Goal: Task Accomplishment & Management: Use online tool/utility

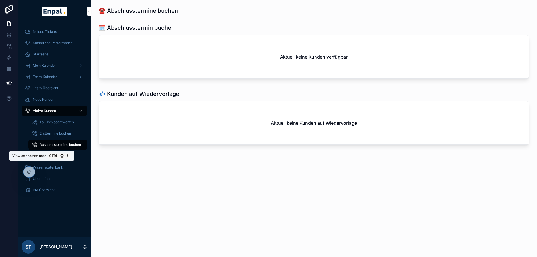
click at [0, 0] on icon at bounding box center [0, 0] width 0 height 0
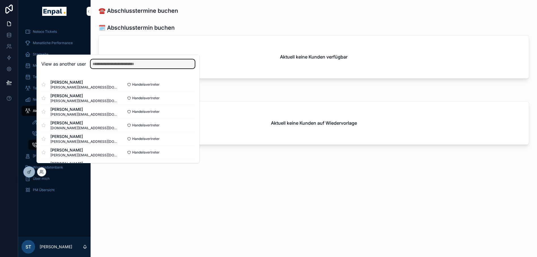
click at [111, 67] on input "text" at bounding box center [143, 63] width 104 height 9
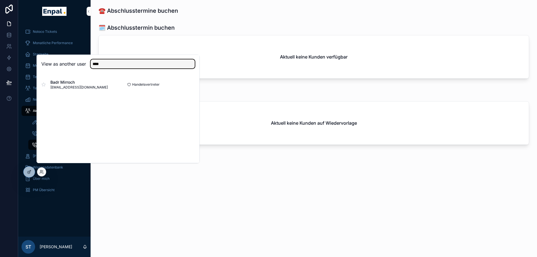
type input "****"
click at [0, 0] on button "Select" at bounding box center [0, 0] width 0 height 0
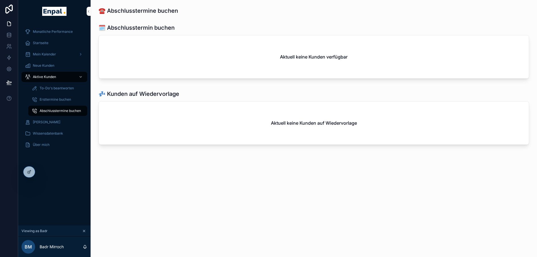
click at [42, 56] on span "Mein Kalender" at bounding box center [44, 54] width 23 height 5
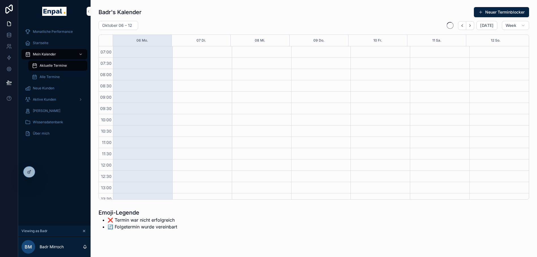
scroll to position [158, 0]
click at [43, 86] on span "Neue Kunden" at bounding box center [44, 88] width 22 height 5
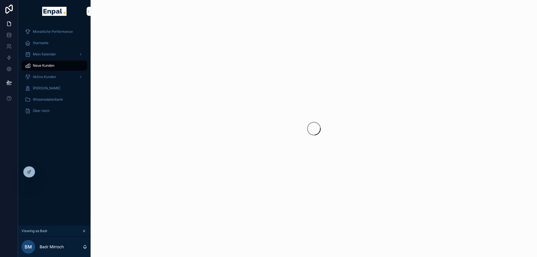
click at [48, 72] on link "Aktive Kunden" at bounding box center [55, 77] width 66 height 10
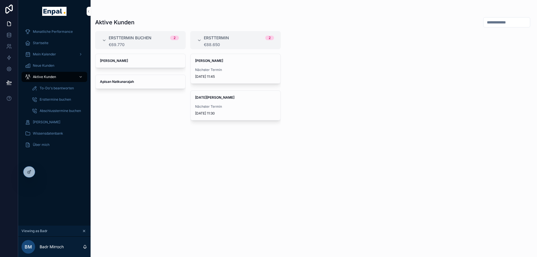
click at [119, 83] on strong "Apisan Natkunarajah" at bounding box center [117, 82] width 34 height 4
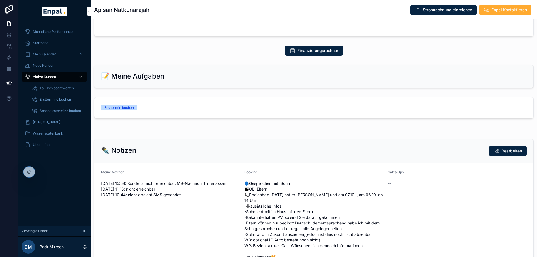
scroll to position [213, 0]
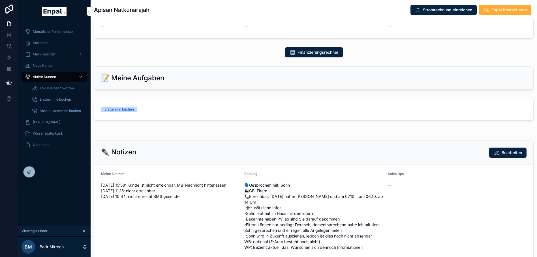
click at [119, 118] on link "Ersttermin buchen" at bounding box center [313, 109] width 439 height 21
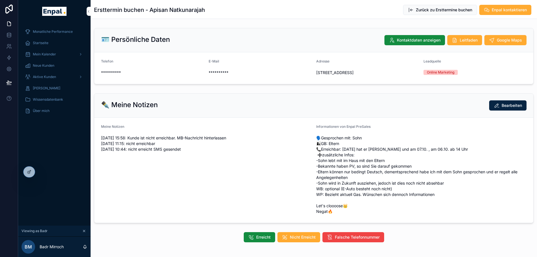
click at [515, 108] on span "Bearbeiten" at bounding box center [511, 106] width 20 height 6
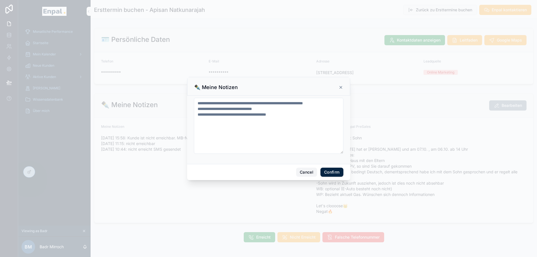
click at [306, 175] on button "Cancel" at bounding box center [306, 172] width 21 height 9
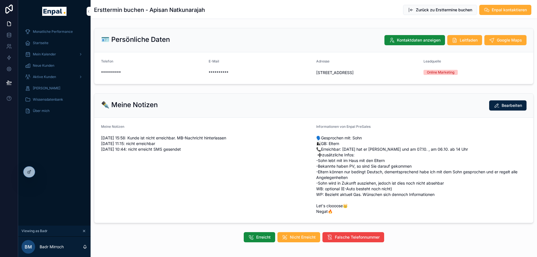
scroll to position [25, 0]
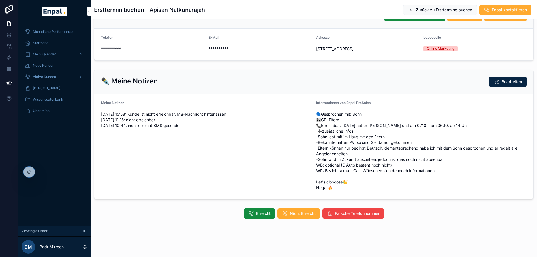
click at [303, 216] on span "Nicht Erreicht" at bounding box center [303, 214] width 26 height 6
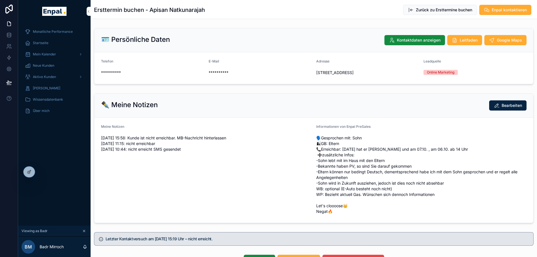
scroll to position [48, 0]
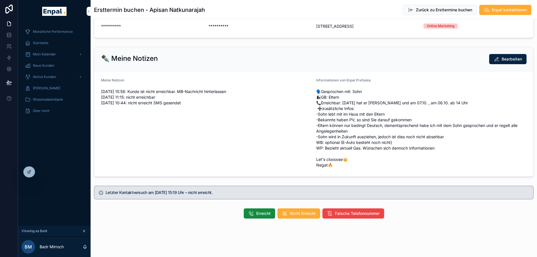
click at [373, 216] on span "Falsche Telefonnummer" at bounding box center [357, 214] width 45 height 6
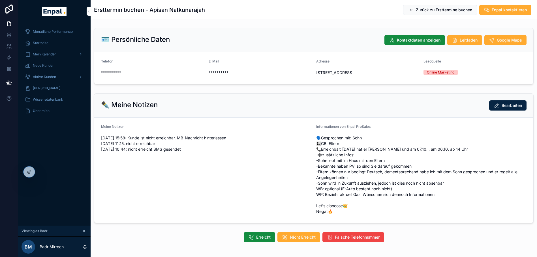
click at [326, 67] on div "Adresse [STREET_ADDRESS]" at bounding box center [367, 68] width 103 height 18
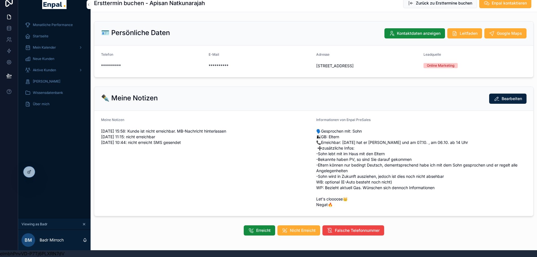
click at [26, 170] on div at bounding box center [28, 172] width 11 height 11
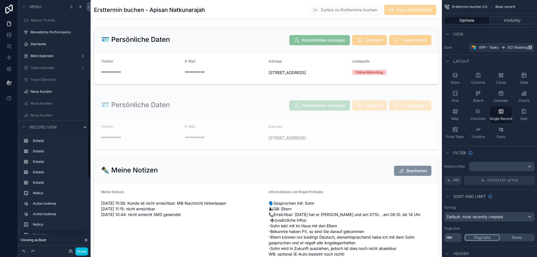
scroll to position [209, 0]
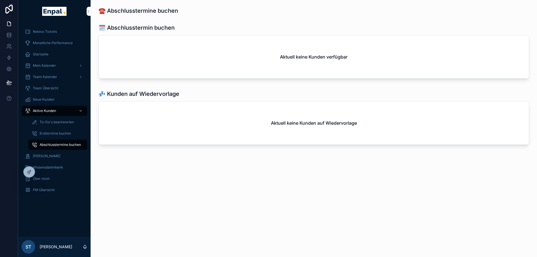
click at [0, 0] on div at bounding box center [0, 0] width 0 height 0
click at [0, 0] on icon at bounding box center [0, 0] width 0 height 0
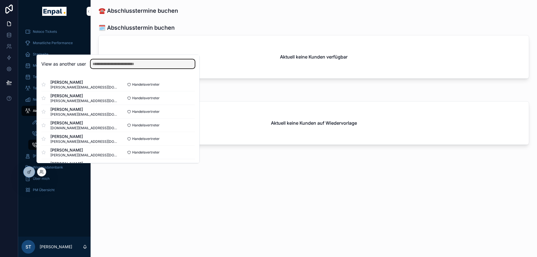
click at [106, 67] on input "text" at bounding box center [143, 63] width 104 height 9
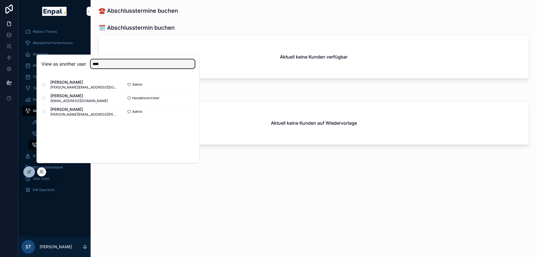
type input "****"
click at [0, 0] on button "Select" at bounding box center [0, 0] width 0 height 0
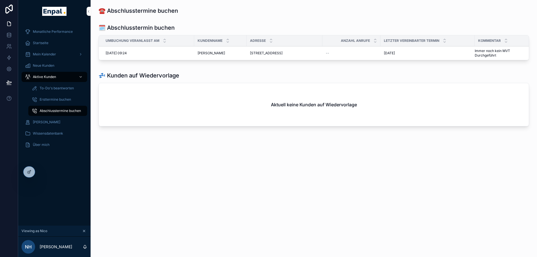
click at [36, 78] on span "Aktive Kunden" at bounding box center [44, 77] width 23 height 5
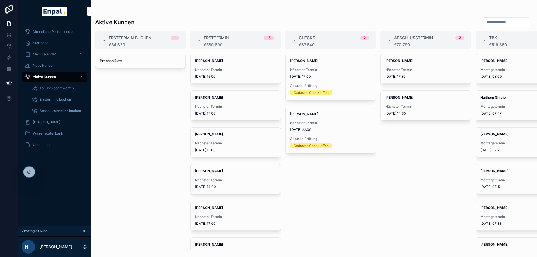
click at [108, 65] on div "Praphen Blatt" at bounding box center [140, 61] width 90 height 14
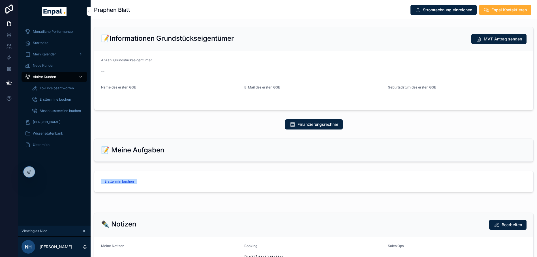
scroll to position [148, 0]
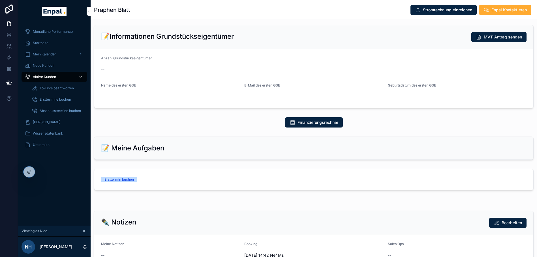
click at [125, 181] on div "Ersttermin buchen" at bounding box center [118, 179] width 29 height 5
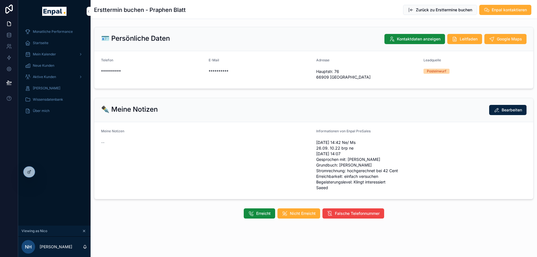
scroll to position [0, 4]
click at [325, 73] on span "Hauptstr. 76 66909 Steinbach am Glan" at bounding box center [367, 74] width 103 height 11
click at [143, 72] on span "**********" at bounding box center [152, 72] width 103 height 6
click at [120, 130] on span "Meine Notizen" at bounding box center [112, 131] width 23 height 4
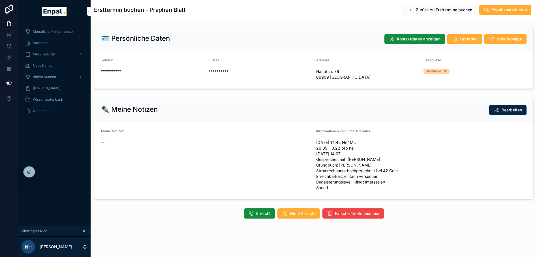
click at [150, 111] on h2 "✒️ Meine Notizen" at bounding box center [129, 109] width 57 height 9
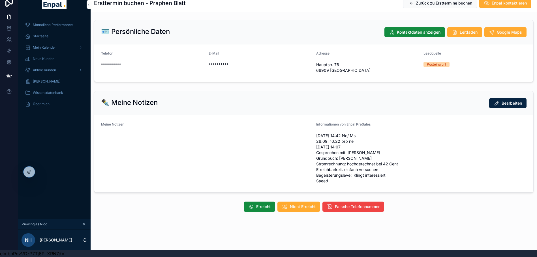
click at [235, 115] on form "Meine Notizen -- Informationen von Enpal PreSales 25.09 14:42 Ne/ Ms 26.09. 10.…" at bounding box center [313, 153] width 439 height 77
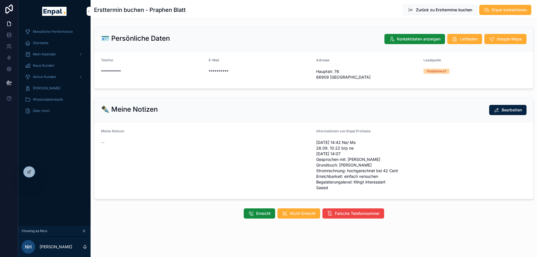
scroll to position [0, 0]
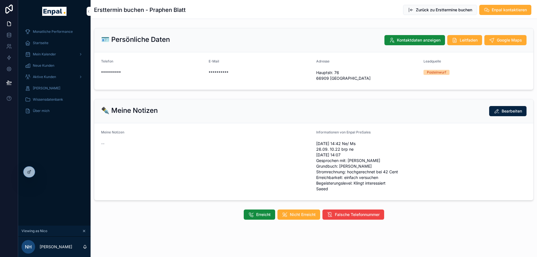
click at [168, 155] on div "Meine Notizen --" at bounding box center [206, 161] width 211 height 63
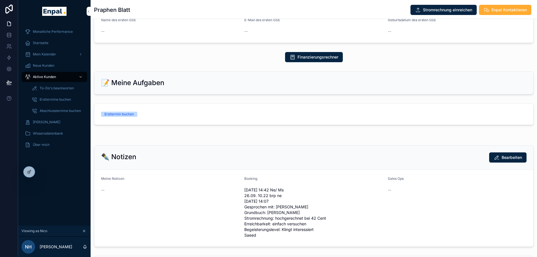
scroll to position [207, 0]
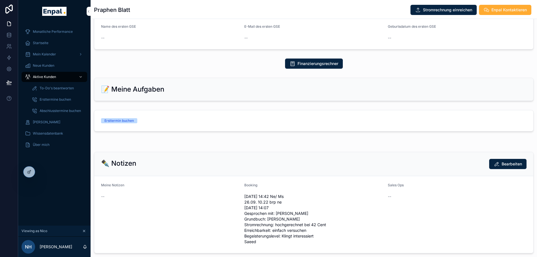
click at [119, 123] on div "Ersttermin buchen" at bounding box center [118, 120] width 29 height 5
